Goal: Information Seeking & Learning: Learn about a topic

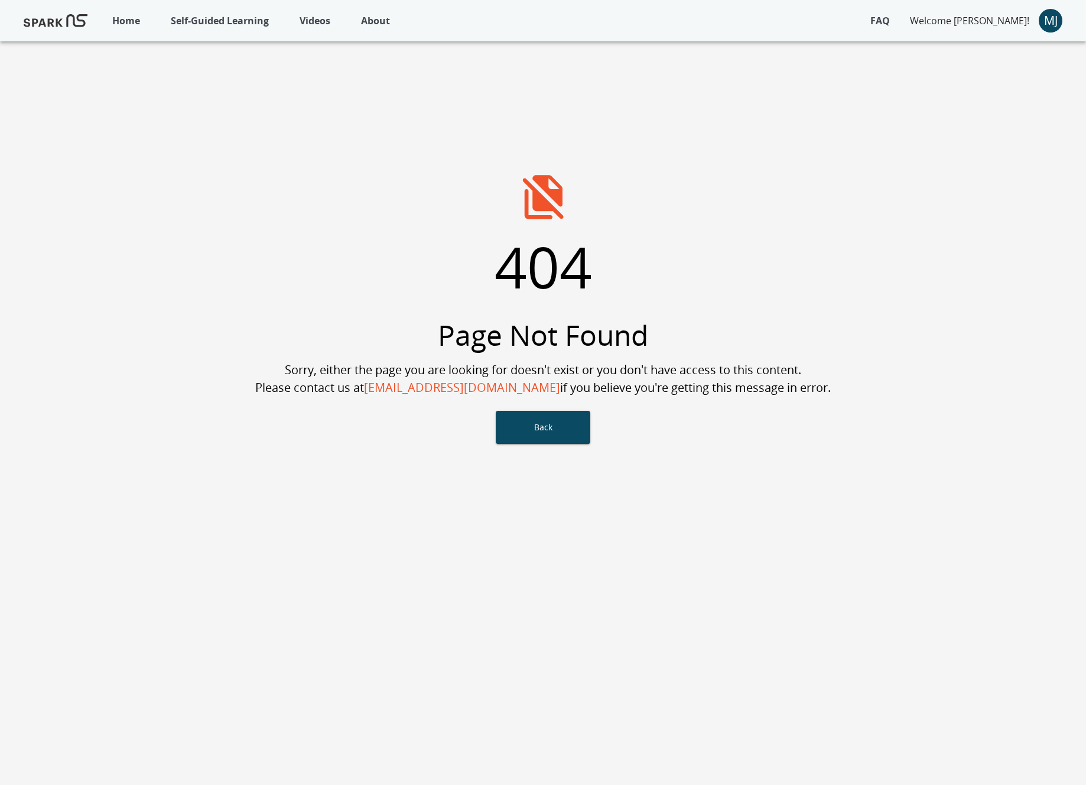
click at [244, 28] on button "Self-Guided Learning" at bounding box center [220, 21] width 110 height 26
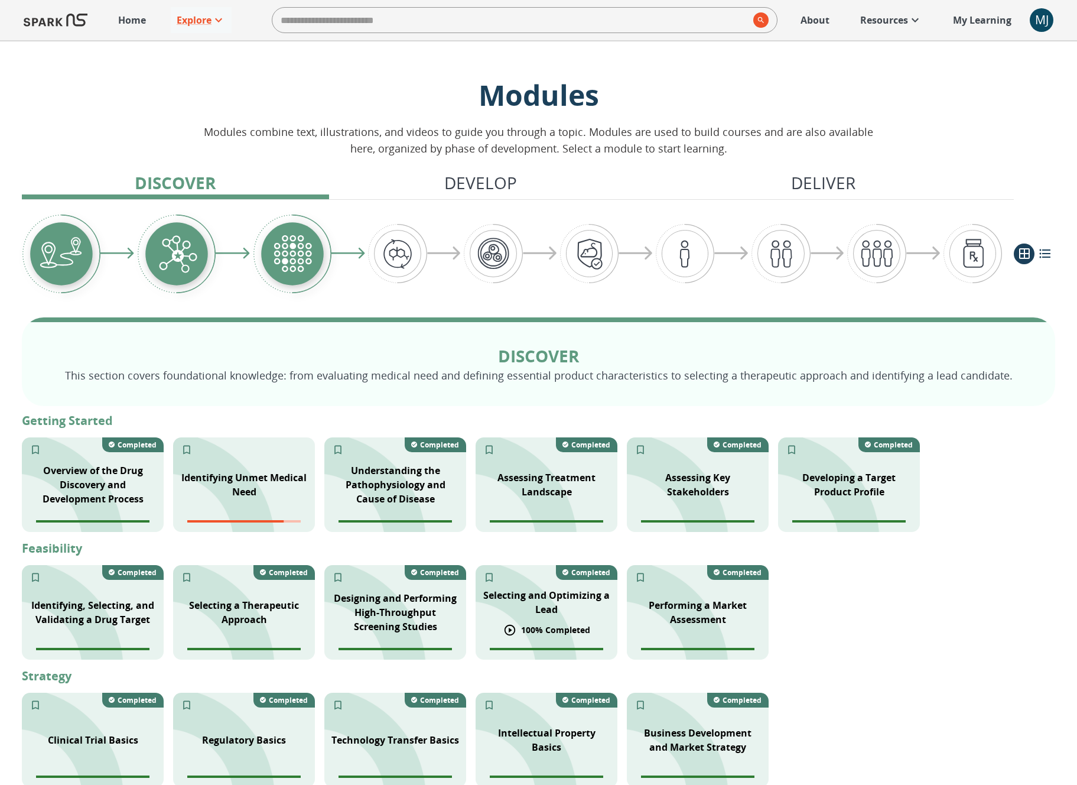
click at [545, 636] on div "100 % Completed" at bounding box center [547, 629] width 87 height 13
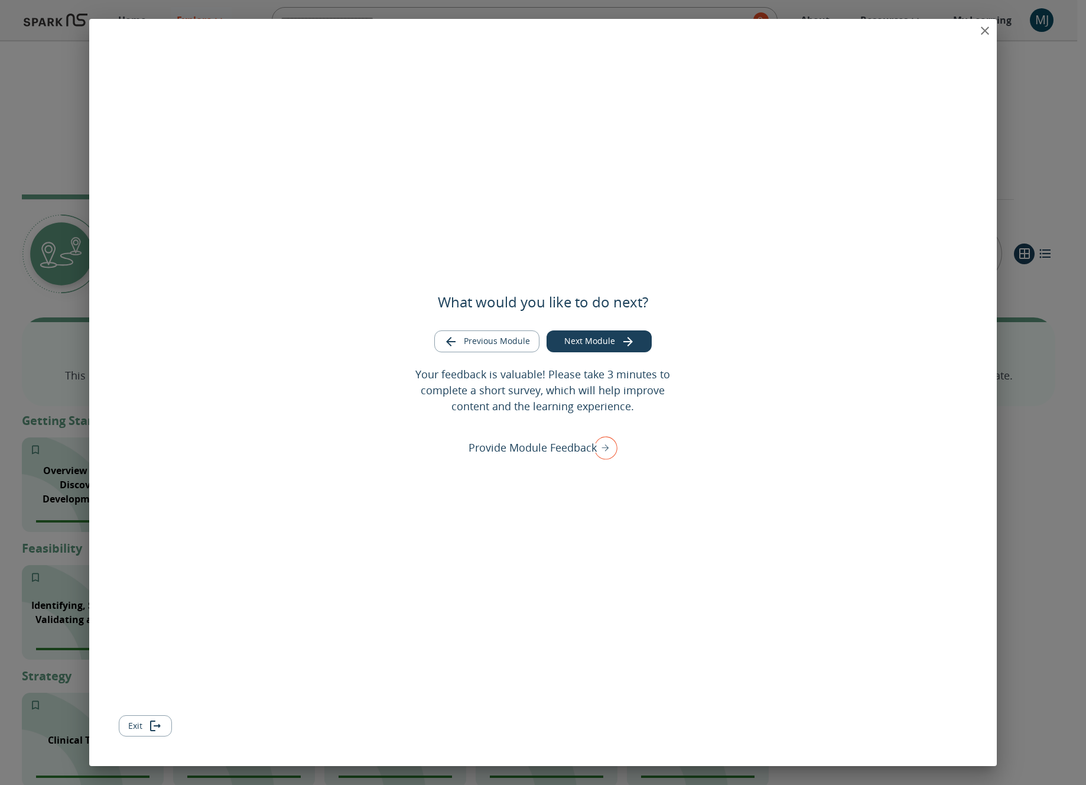
click at [984, 30] on icon "close" at bounding box center [985, 31] width 8 height 8
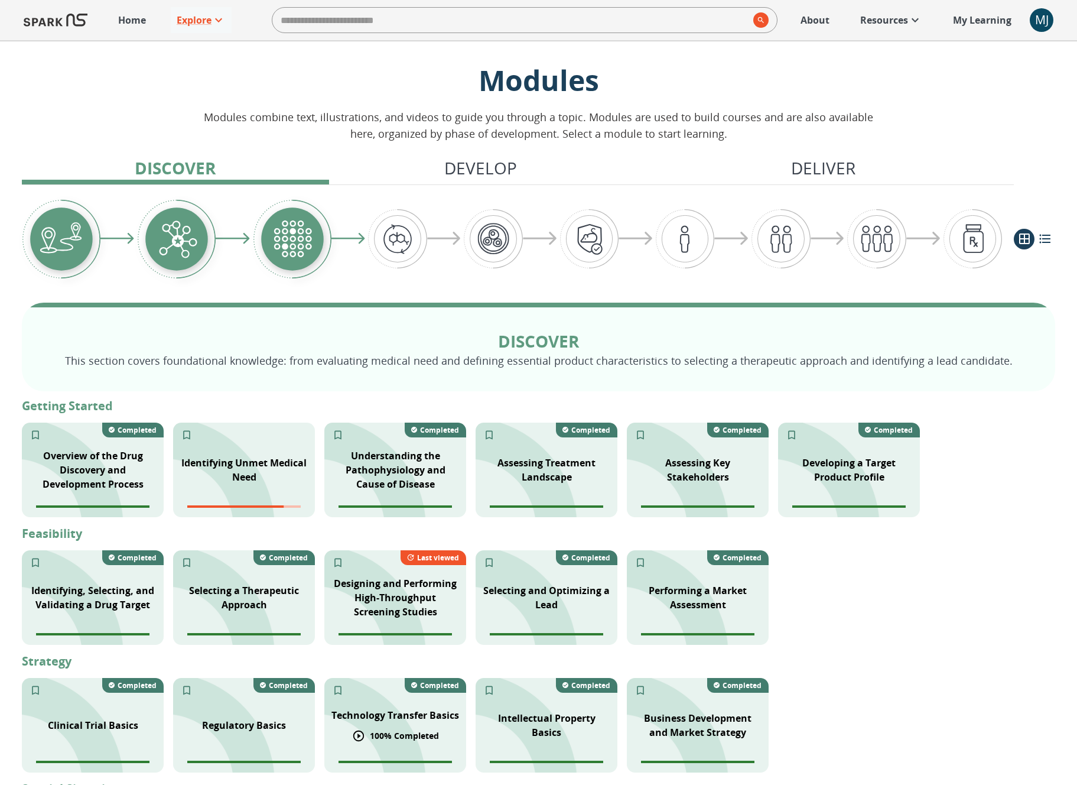
scroll to position [265, 0]
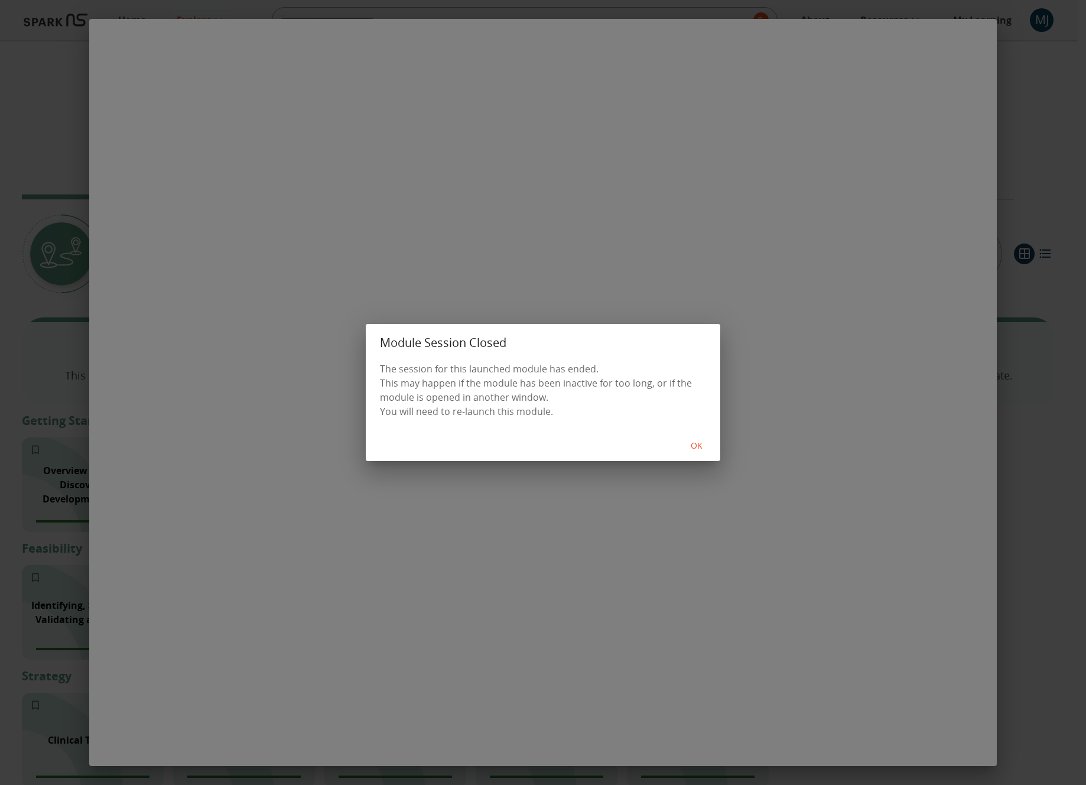
click at [690, 449] on button "OK" at bounding box center [697, 446] width 38 height 22
